Goal: Information Seeking & Learning: Find specific fact

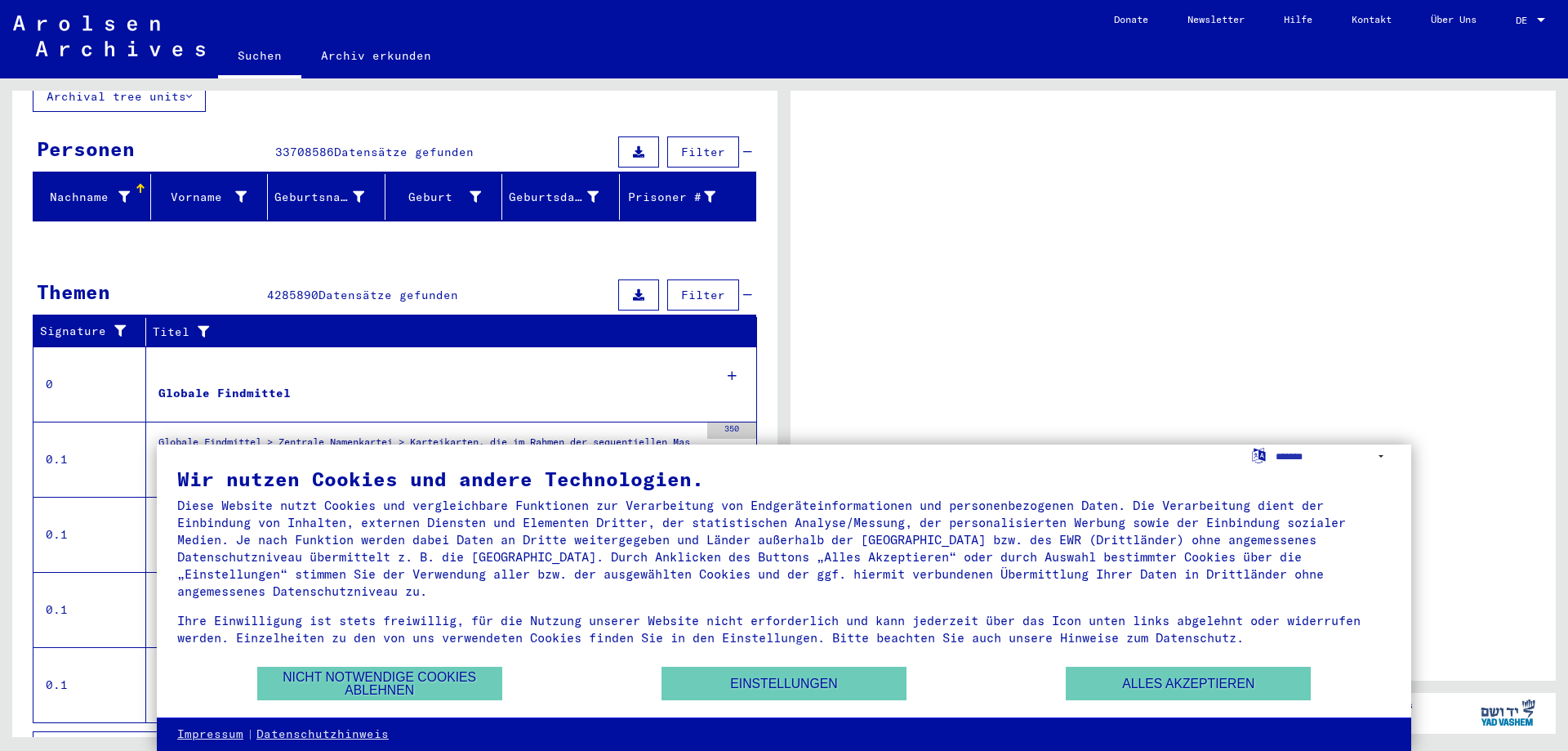
scroll to position [144, 0]
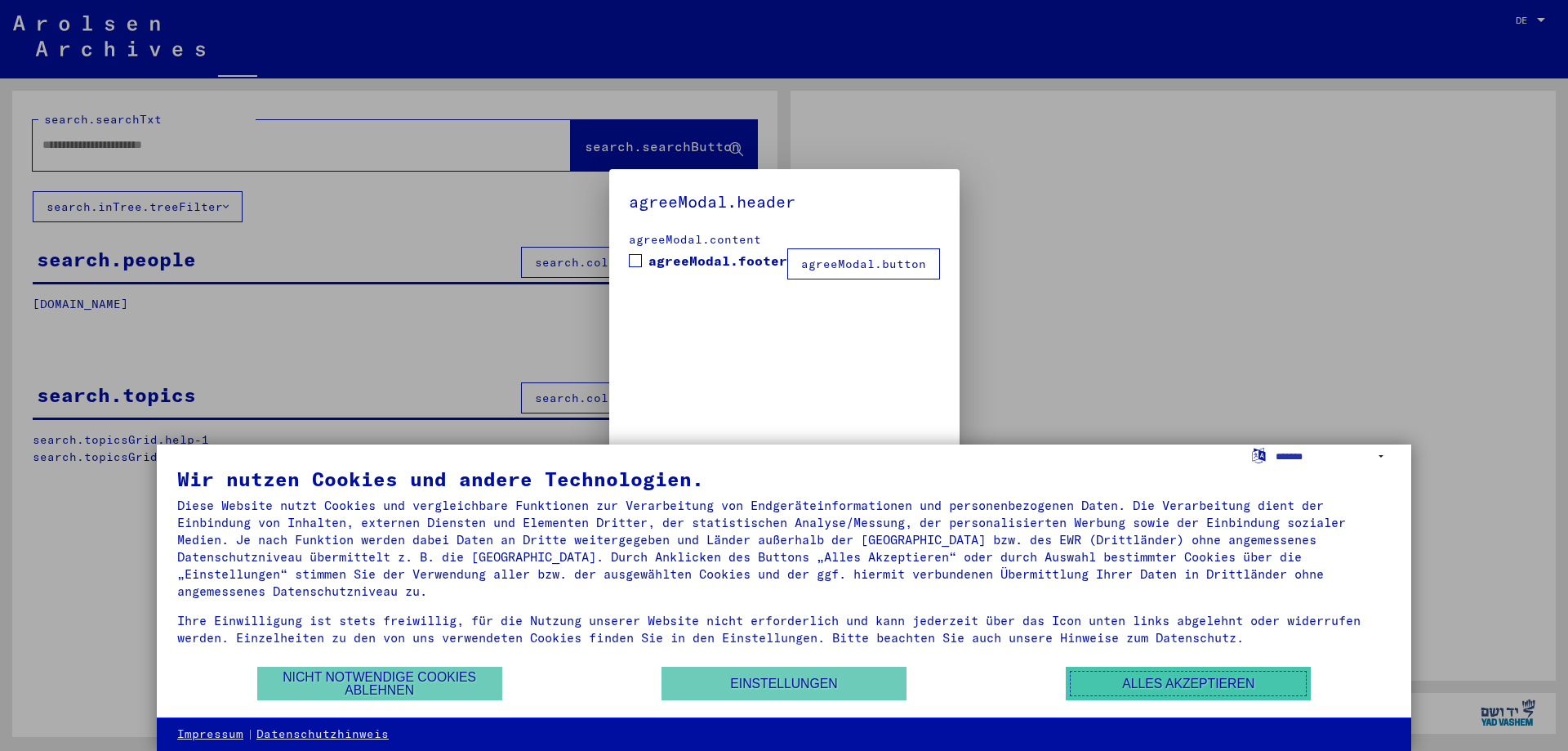
click at [1191, 689] on button "Alles akzeptieren" at bounding box center [1187, 683] width 245 height 34
type input "*********"
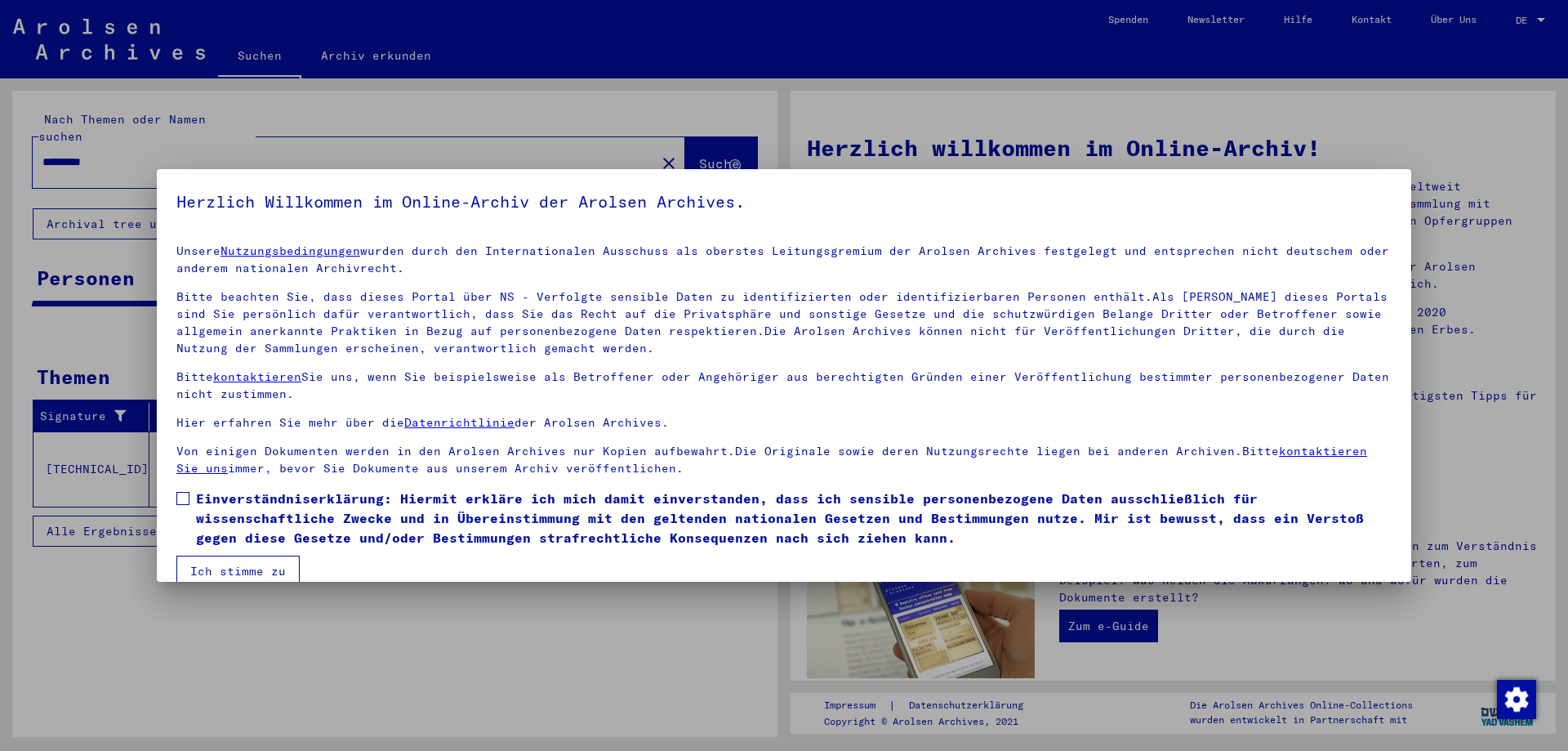
click at [1260, 663] on div at bounding box center [784, 375] width 1568 height 751
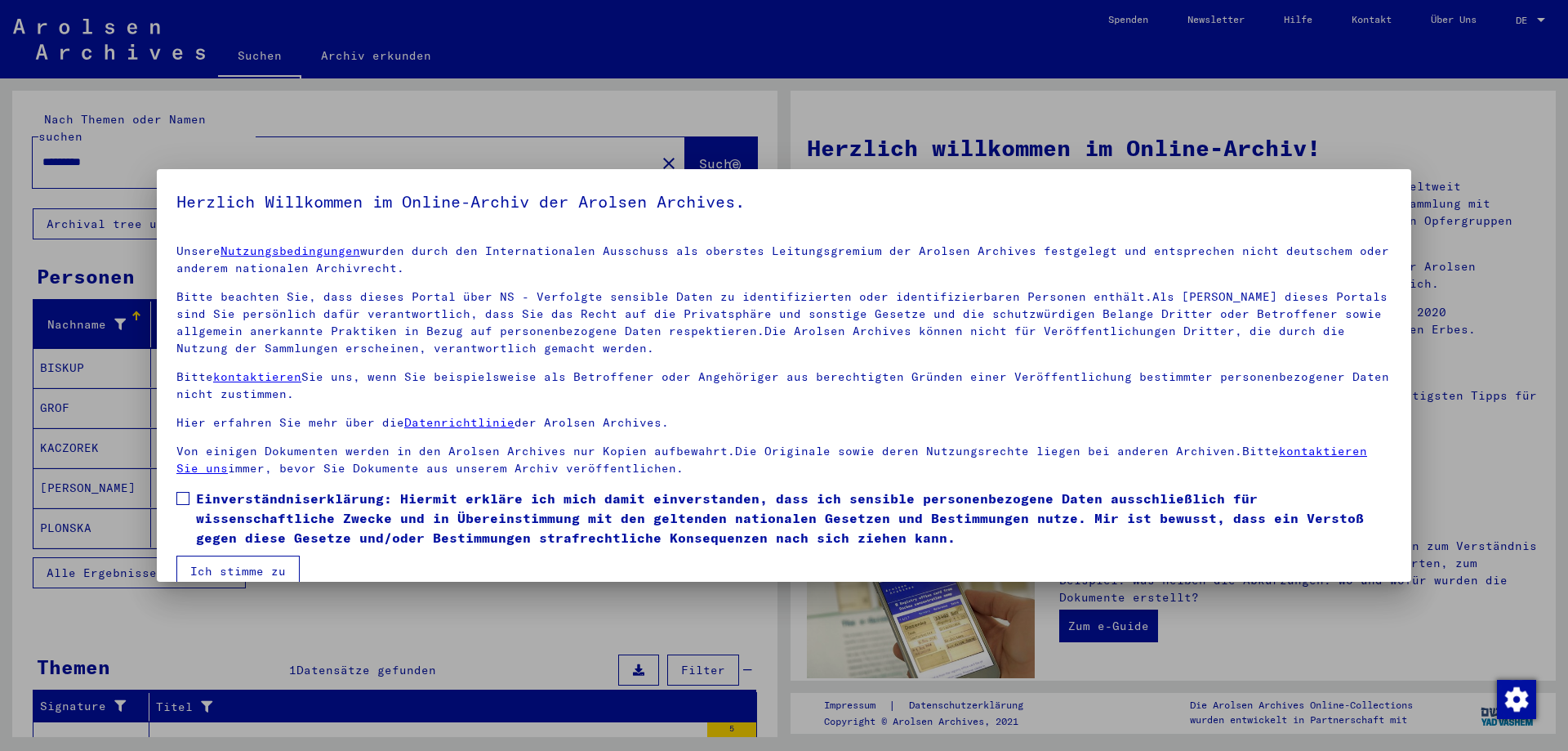
click at [294, 124] on div at bounding box center [784, 375] width 1568 height 751
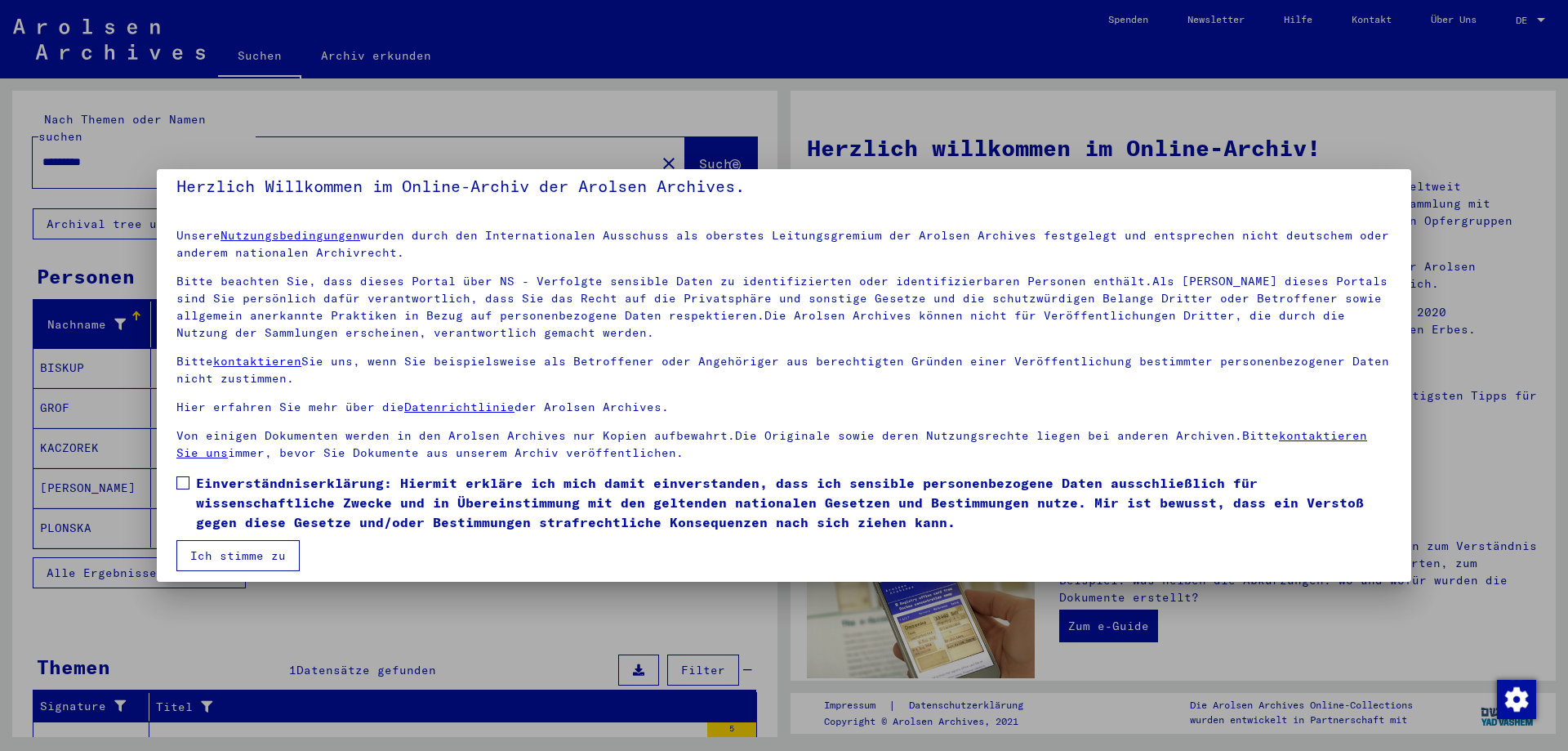
scroll to position [25, 0]
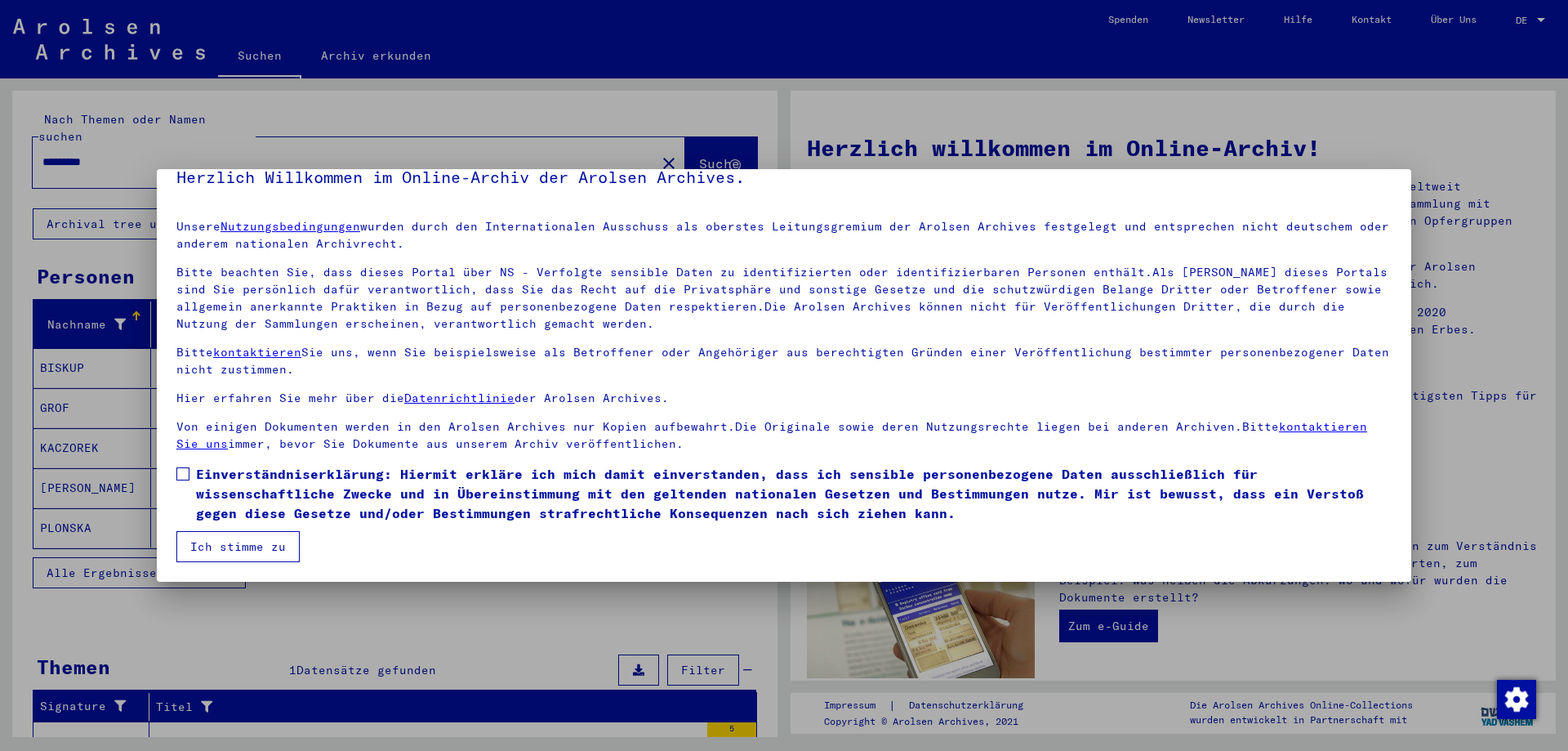
click at [257, 555] on button "Ich stimme zu" at bounding box center [238, 547] width 124 height 31
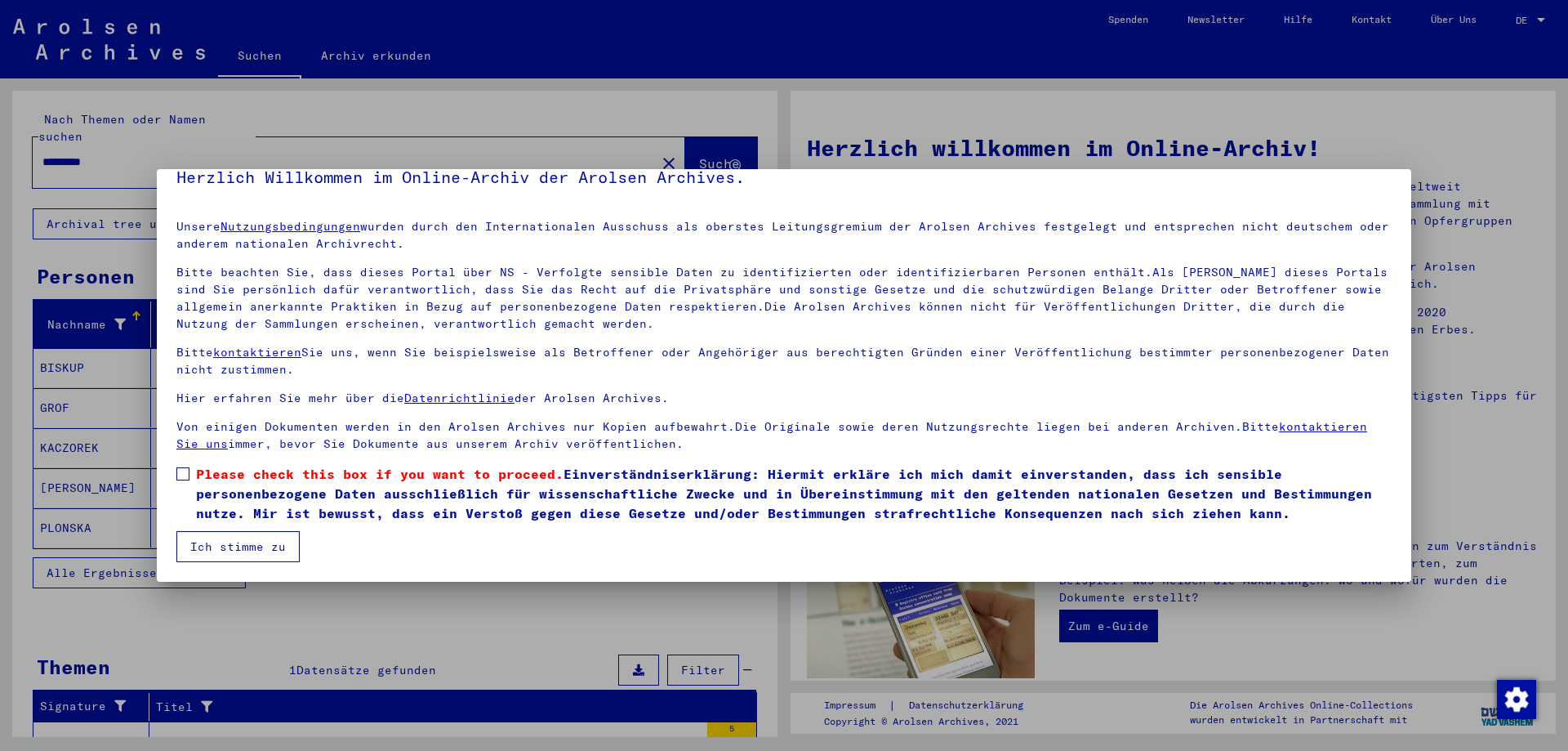
click at [198, 468] on span "Please check this box if you want to proceed." at bounding box center [380, 474] width 367 height 16
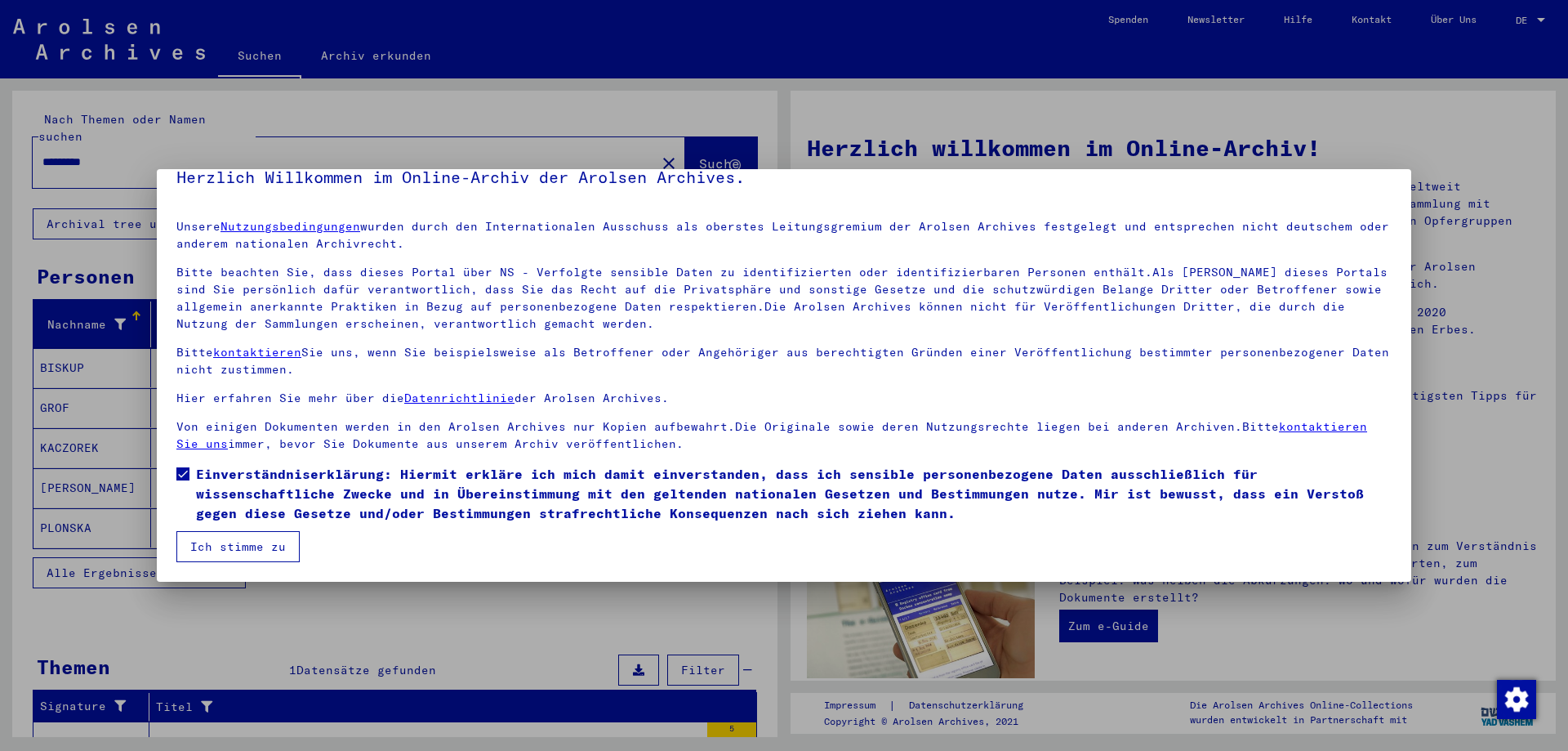
click at [218, 539] on button "Ich stimme zu" at bounding box center [238, 547] width 124 height 31
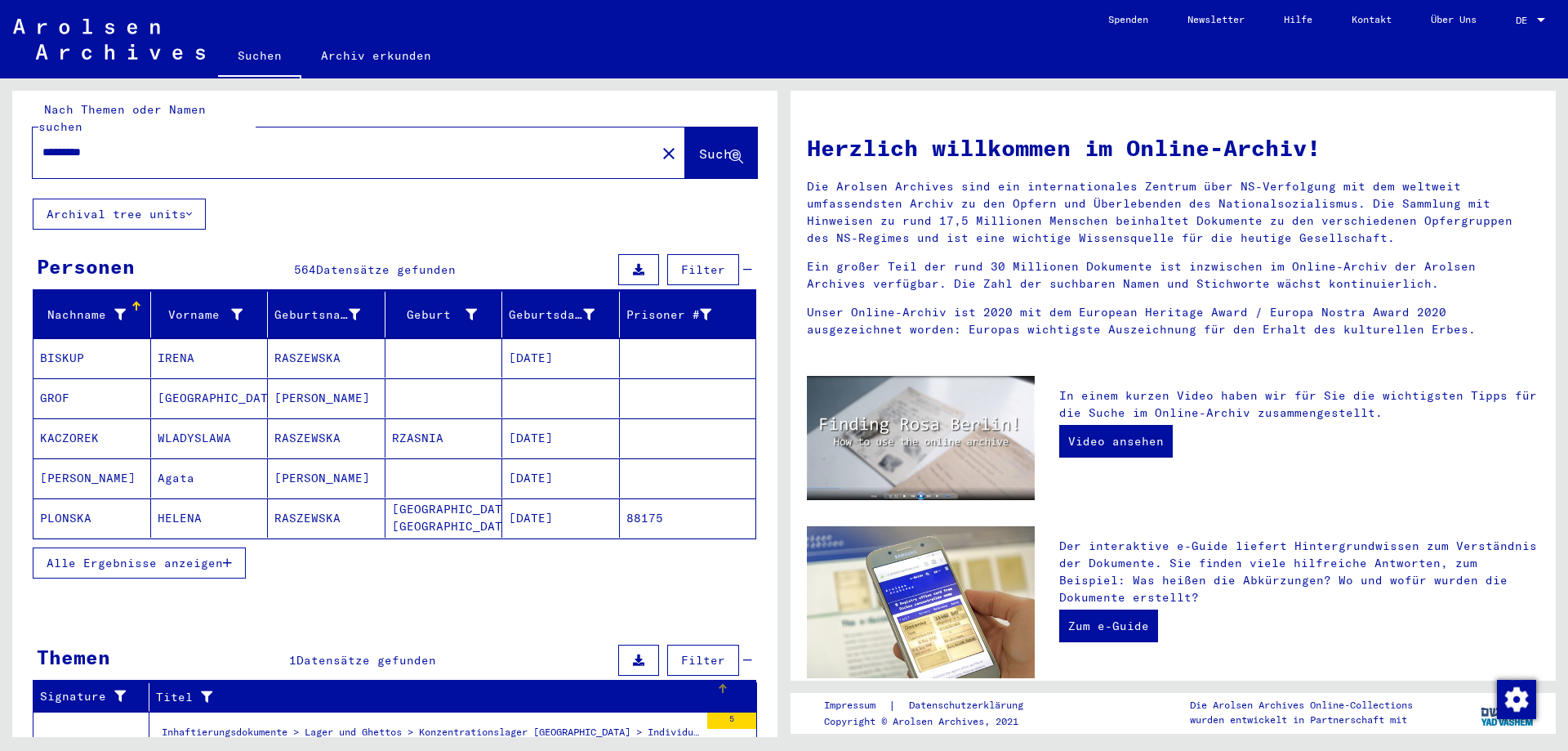
scroll to position [92, 0]
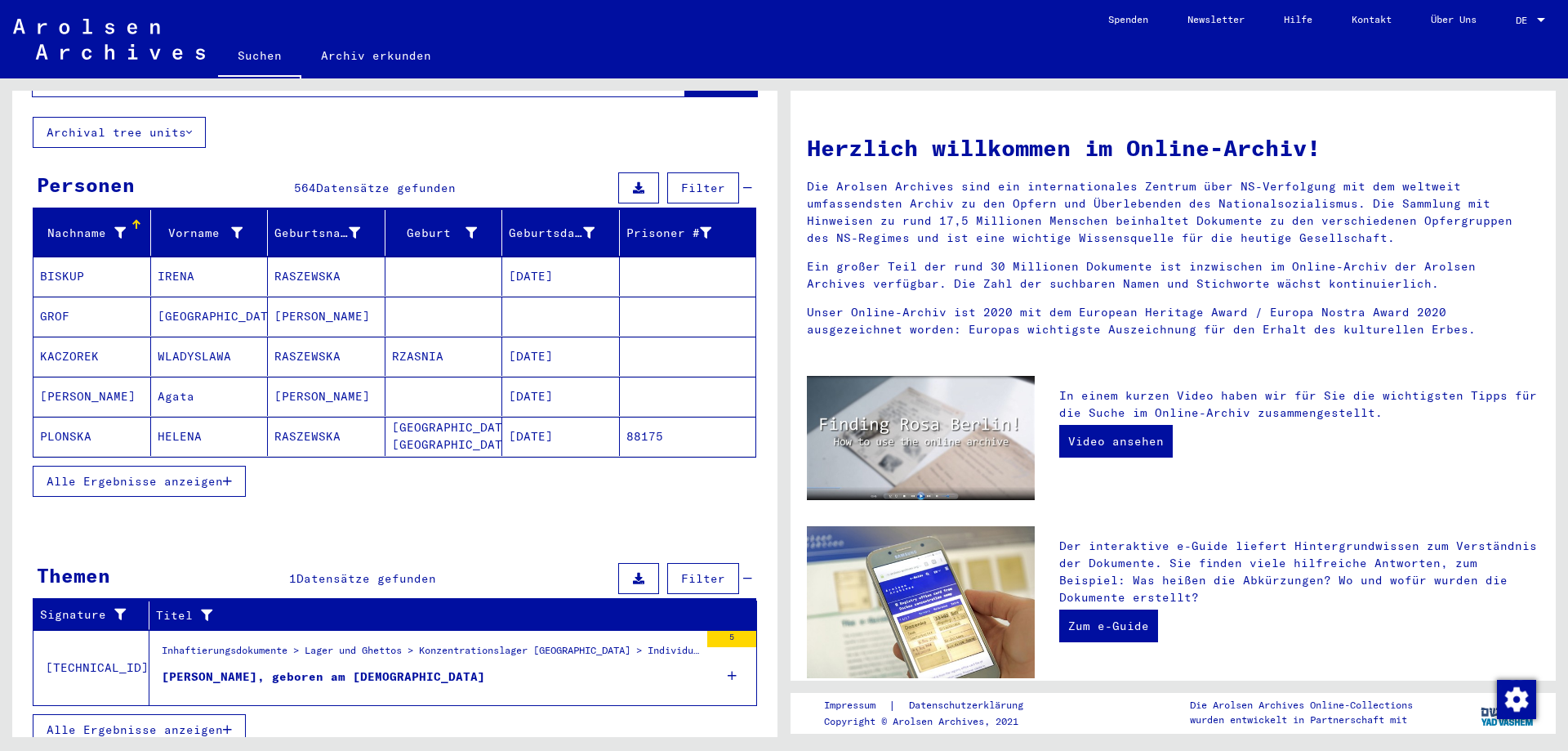
click at [485, 669] on div "[PERSON_NAME], geboren am [DEMOGRAPHIC_DATA]" at bounding box center [323, 677] width 323 height 17
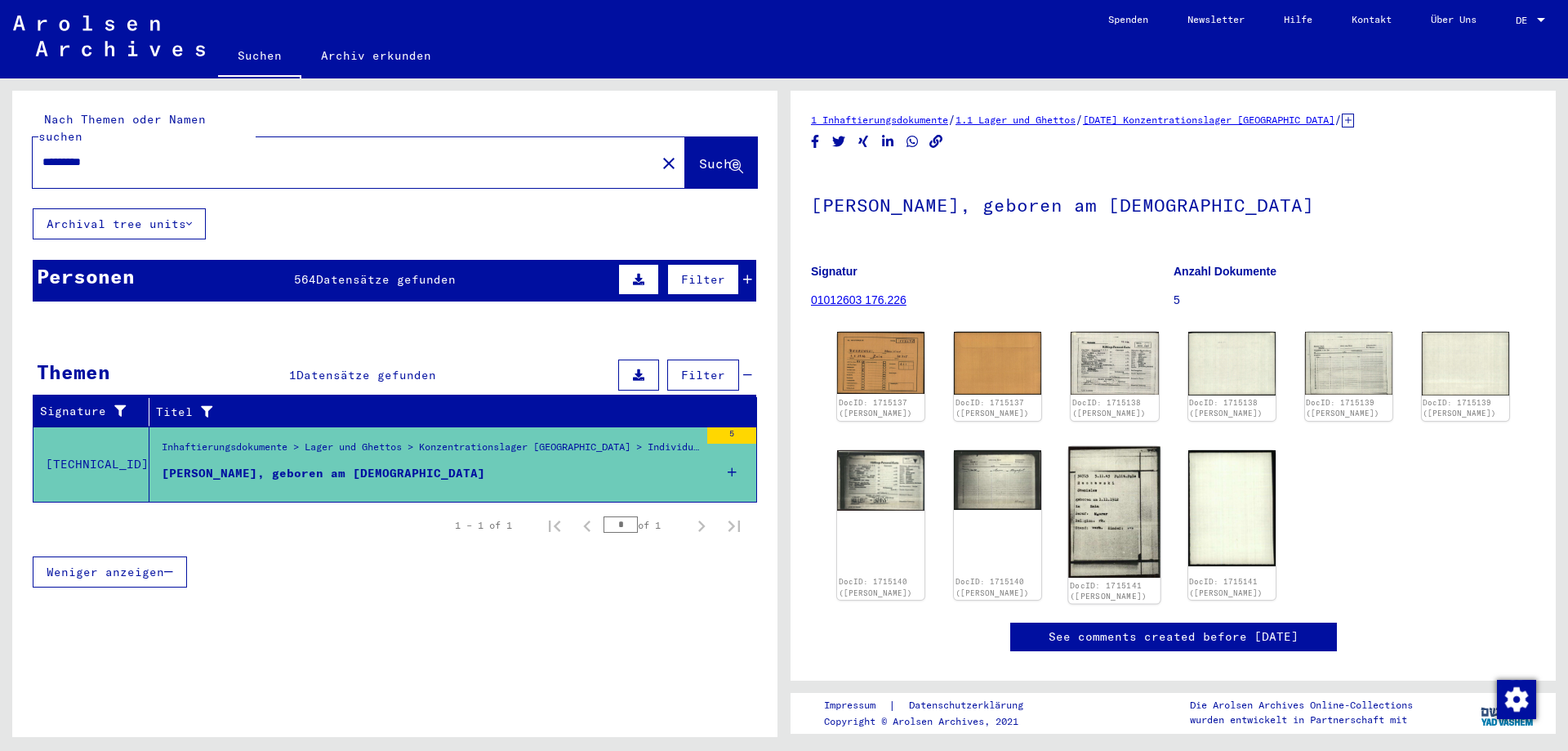
click at [1084, 514] on img at bounding box center [1115, 512] width 92 height 132
